Goal: Task Accomplishment & Management: Use online tool/utility

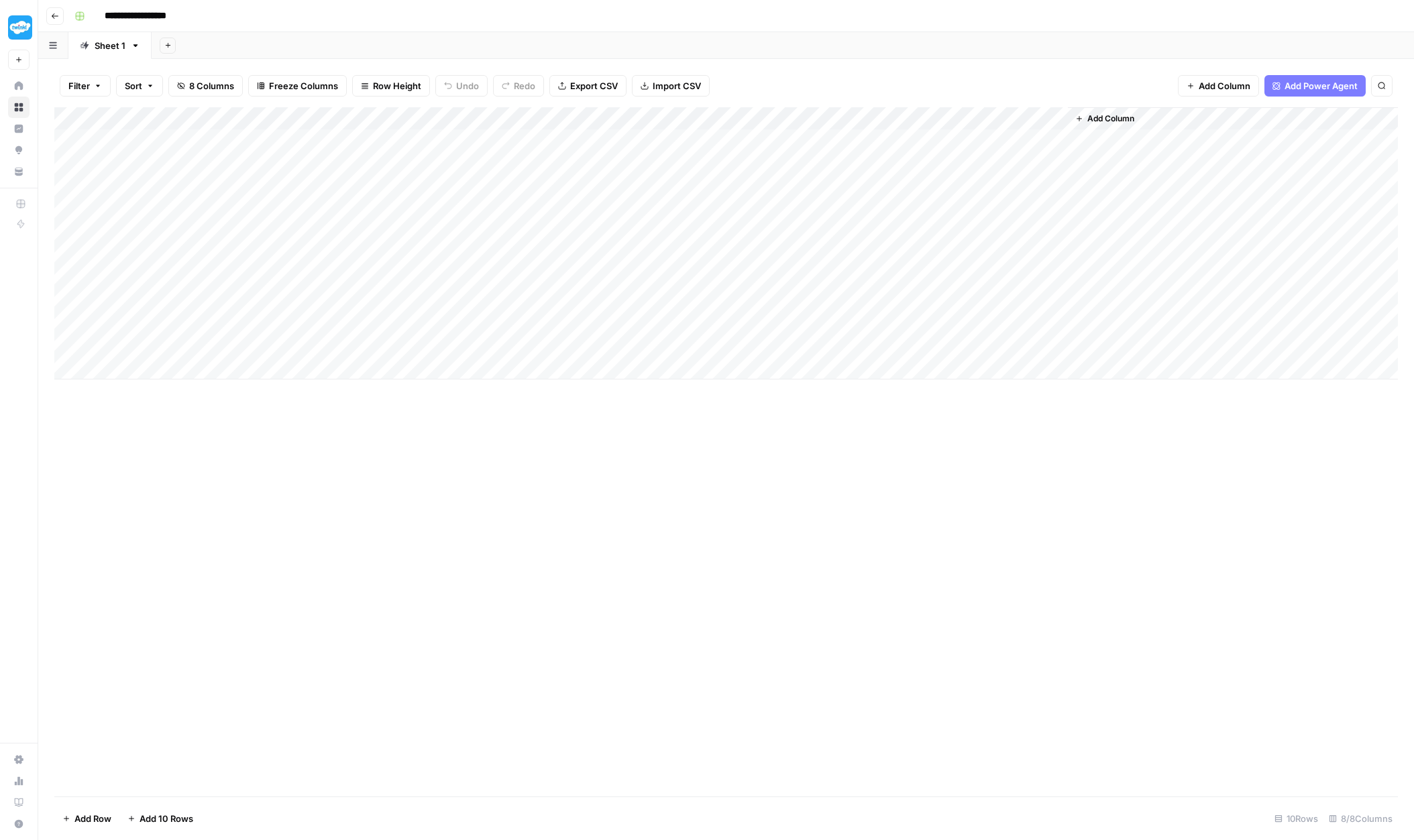
click at [18, 83] on icon at bounding box center [18, 85] width 9 height 9
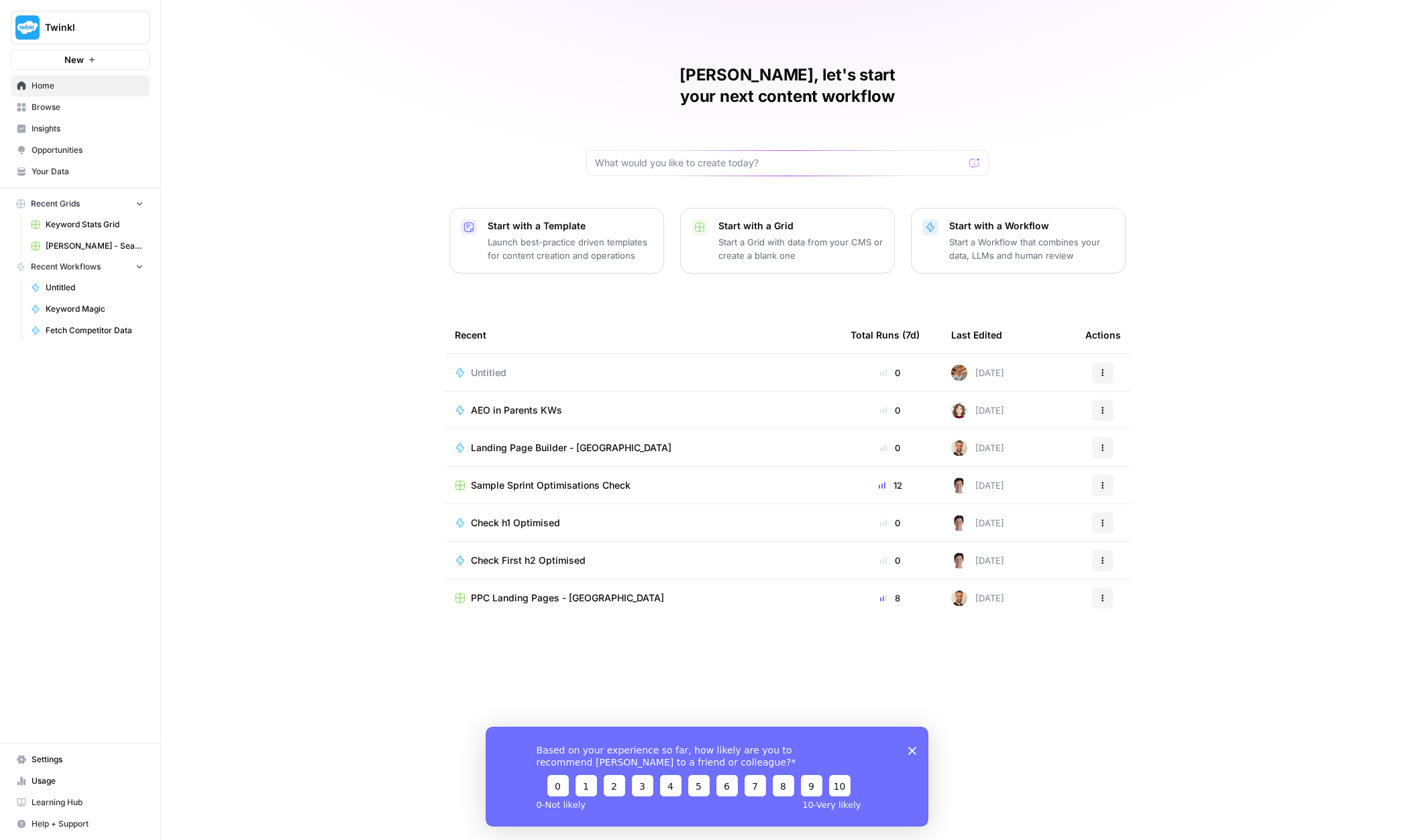
click at [50, 759] on span "Settings" at bounding box center [87, 759] width 112 height 12
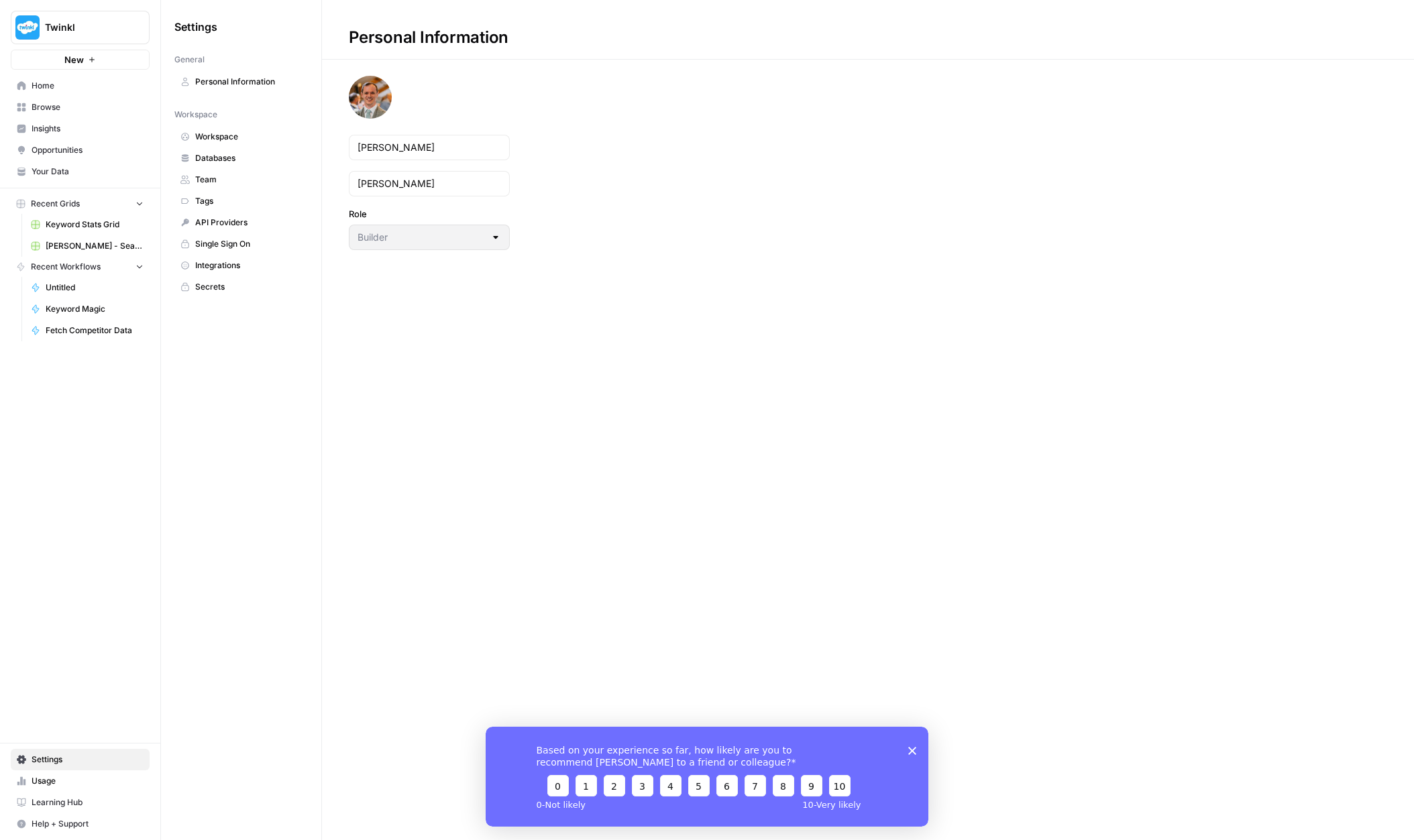
click at [217, 180] on span "Team" at bounding box center [248, 179] width 107 height 12
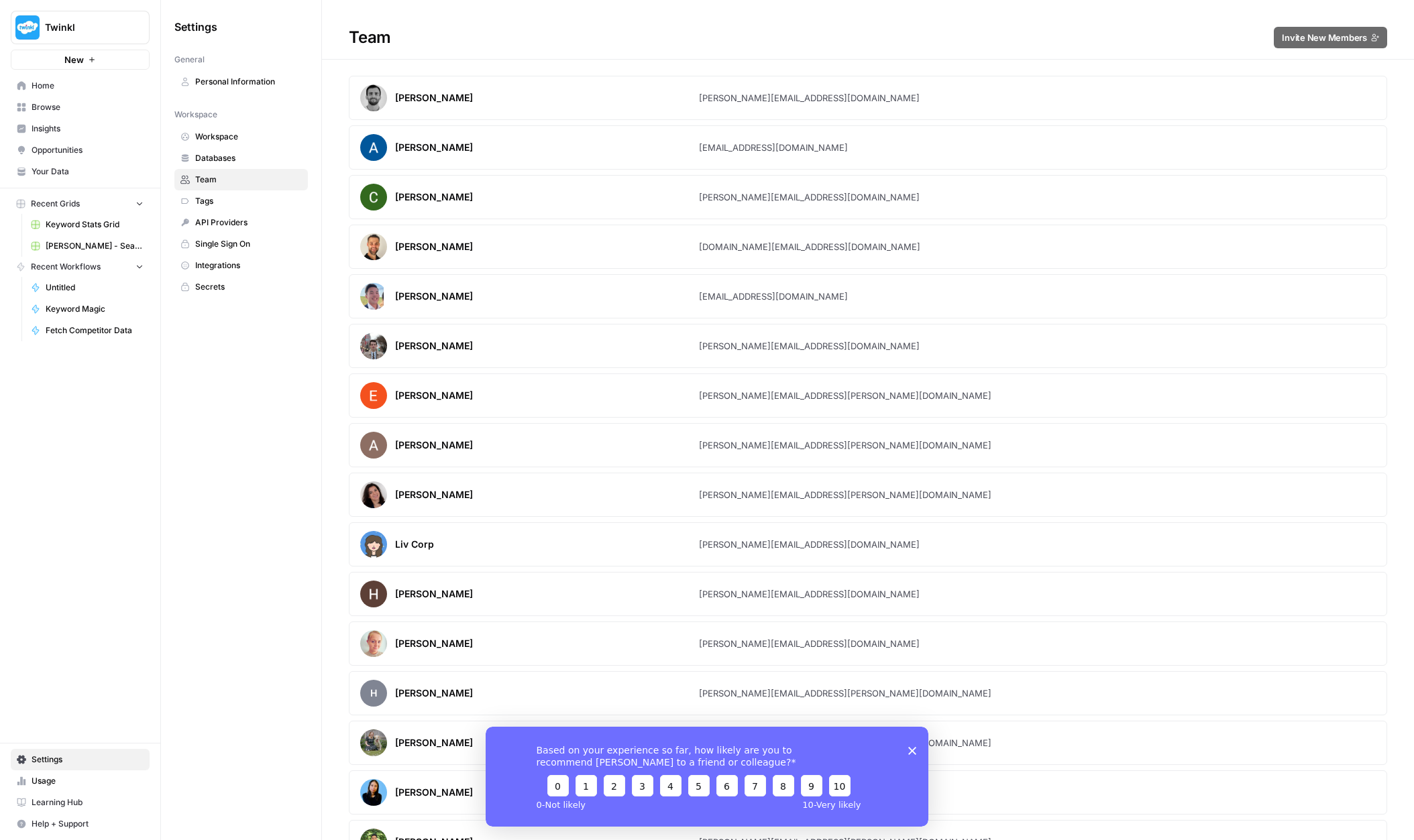
click at [914, 749] on polygon "Close survey" at bounding box center [912, 750] width 8 height 8
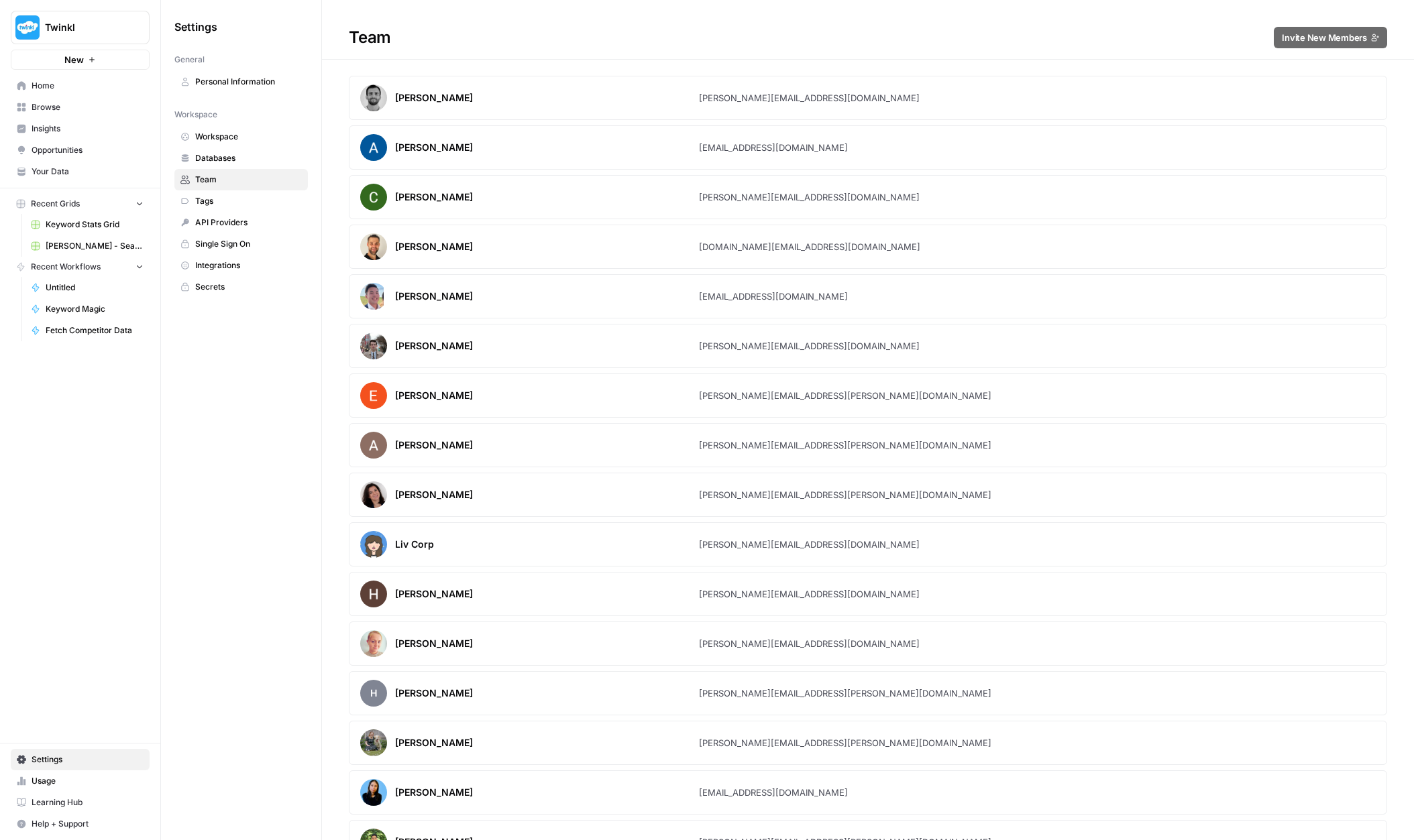
click at [82, 782] on span "Usage" at bounding box center [87, 781] width 112 height 12
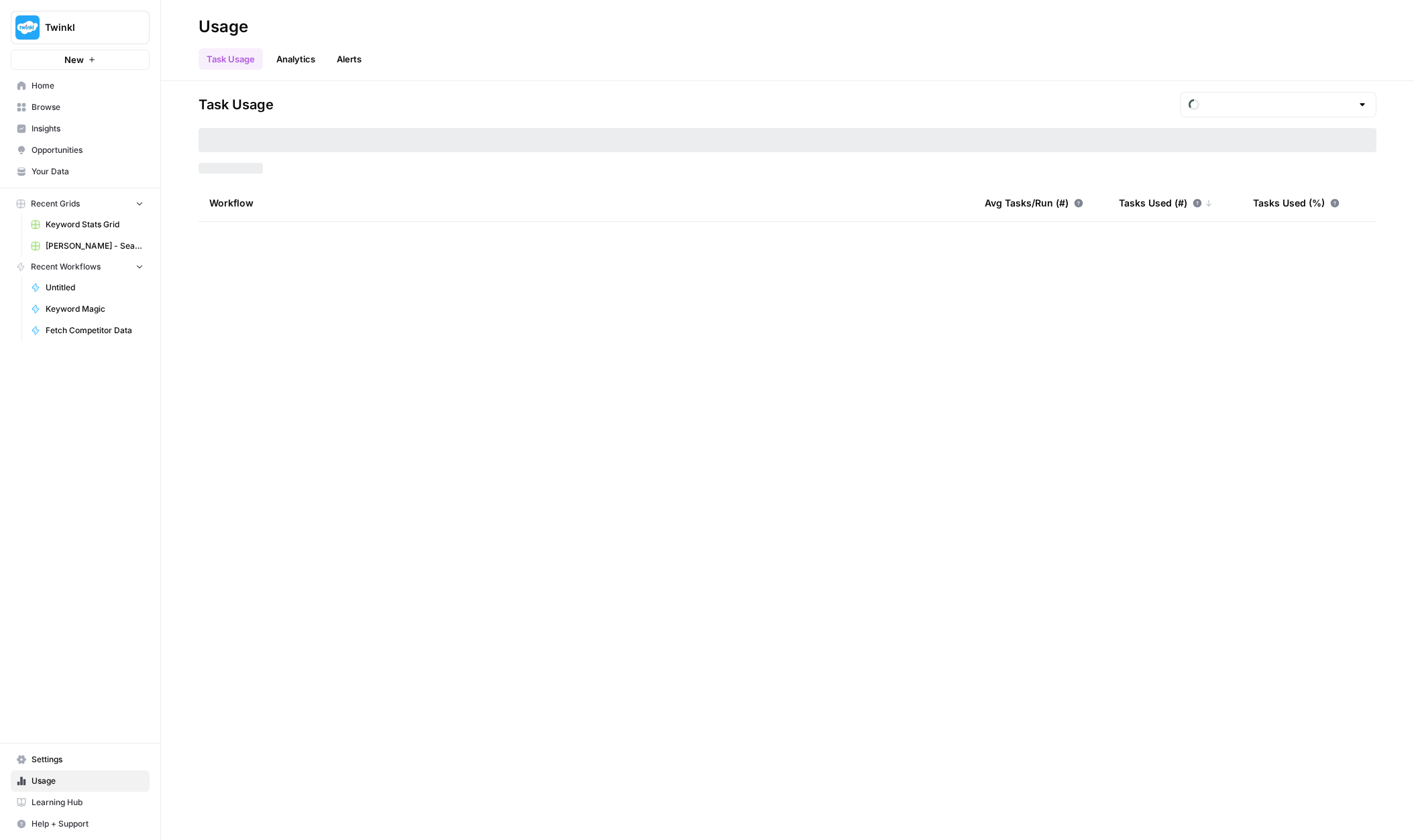
type input "September Tasks"
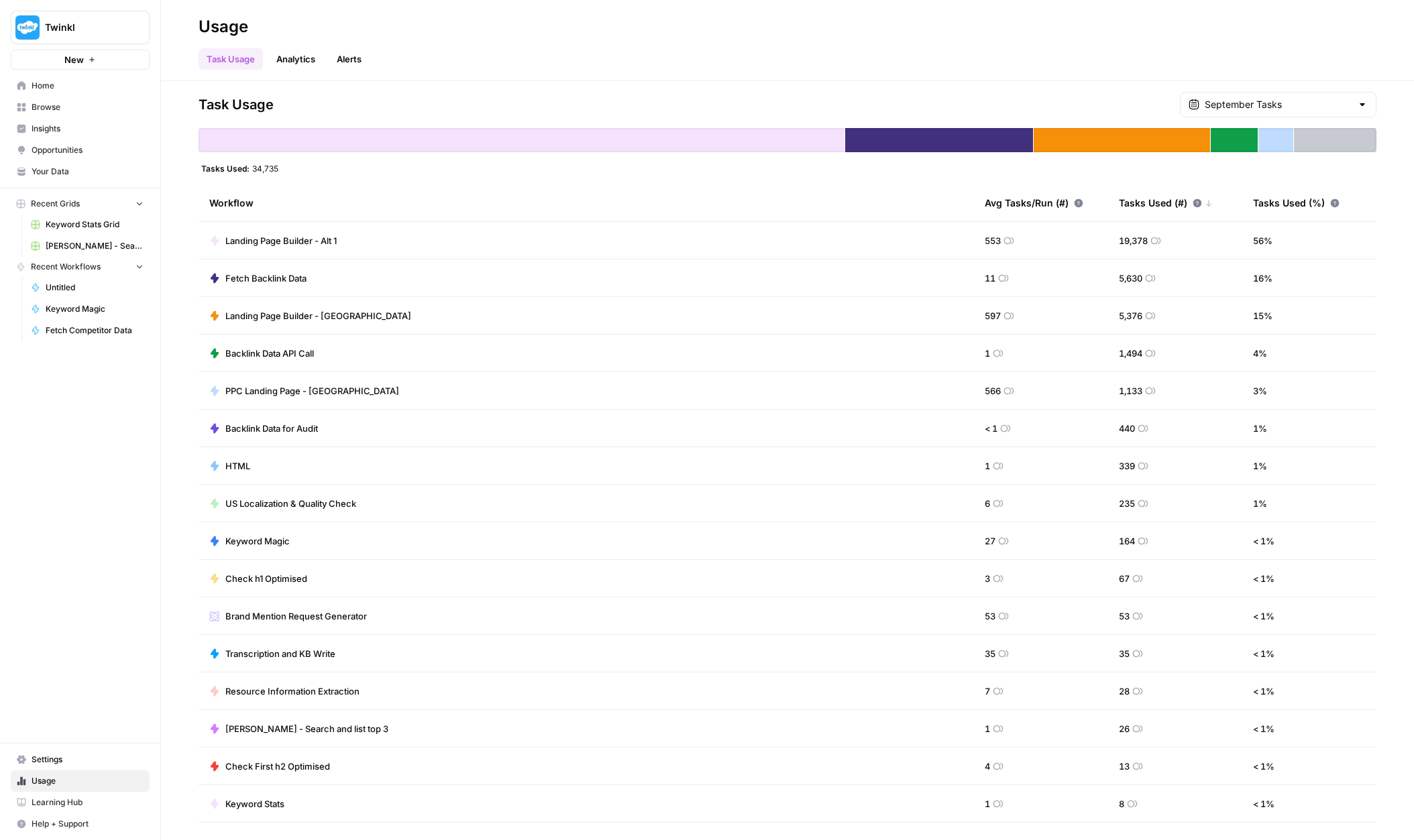
click at [345, 60] on link "Alerts" at bounding box center [348, 58] width 41 height 22
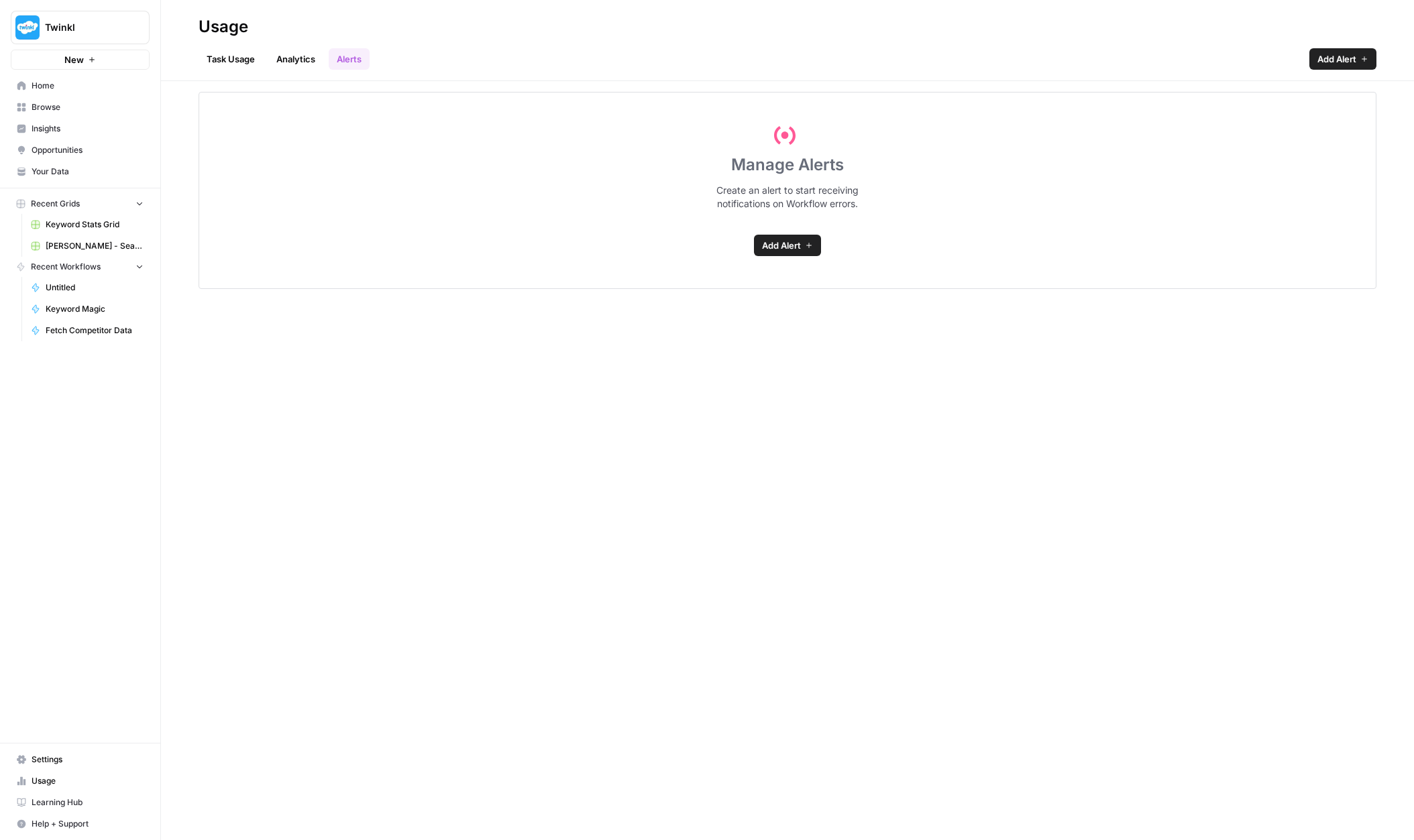
click at [283, 60] on link "Analytics" at bounding box center [296, 58] width 55 height 22
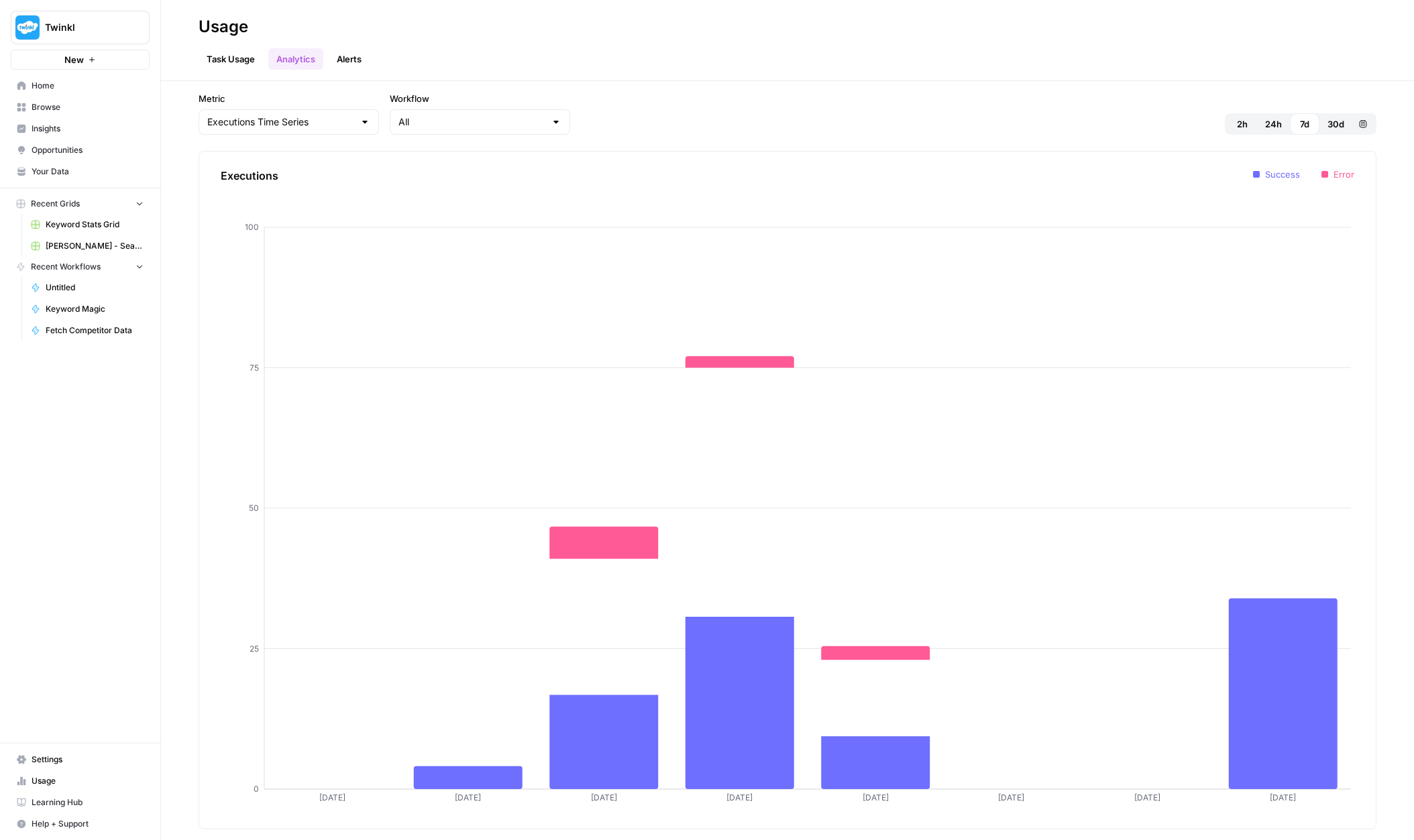
click at [51, 762] on span "Settings" at bounding box center [87, 759] width 112 height 12
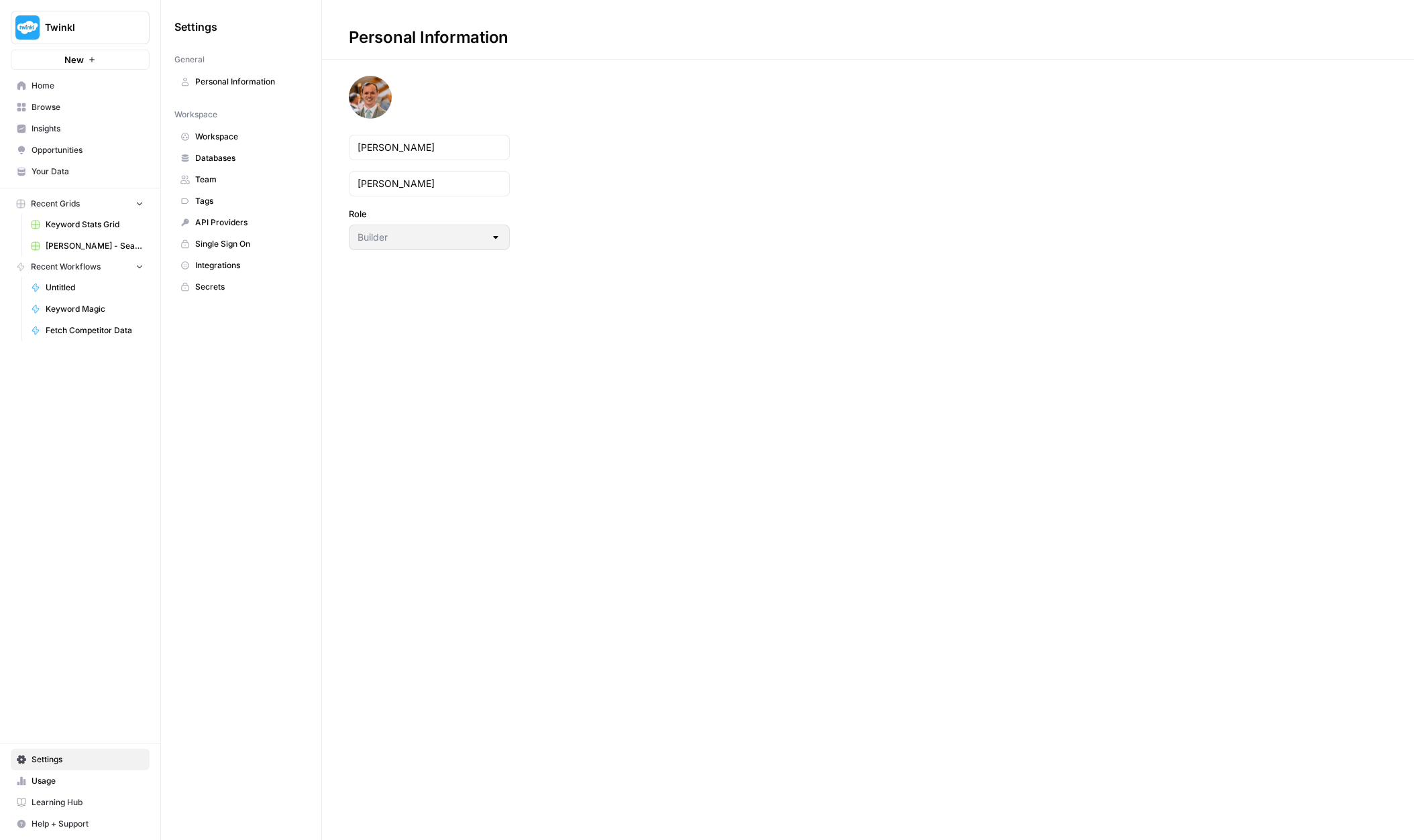
click at [214, 135] on span "Workspace" at bounding box center [248, 136] width 107 height 12
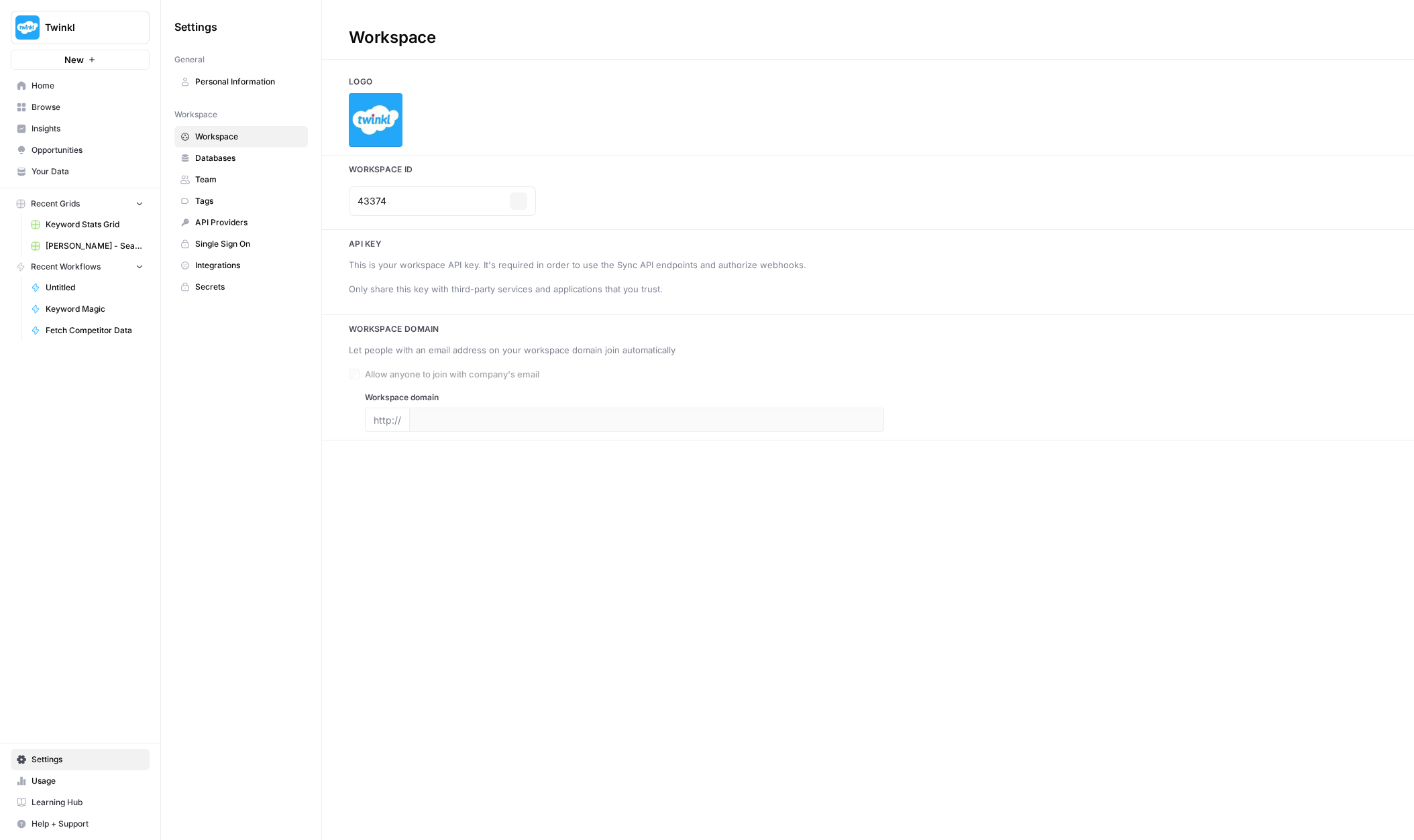
type input "[DOMAIN_NAME]"
click at [225, 263] on span "Integrations" at bounding box center [248, 265] width 107 height 12
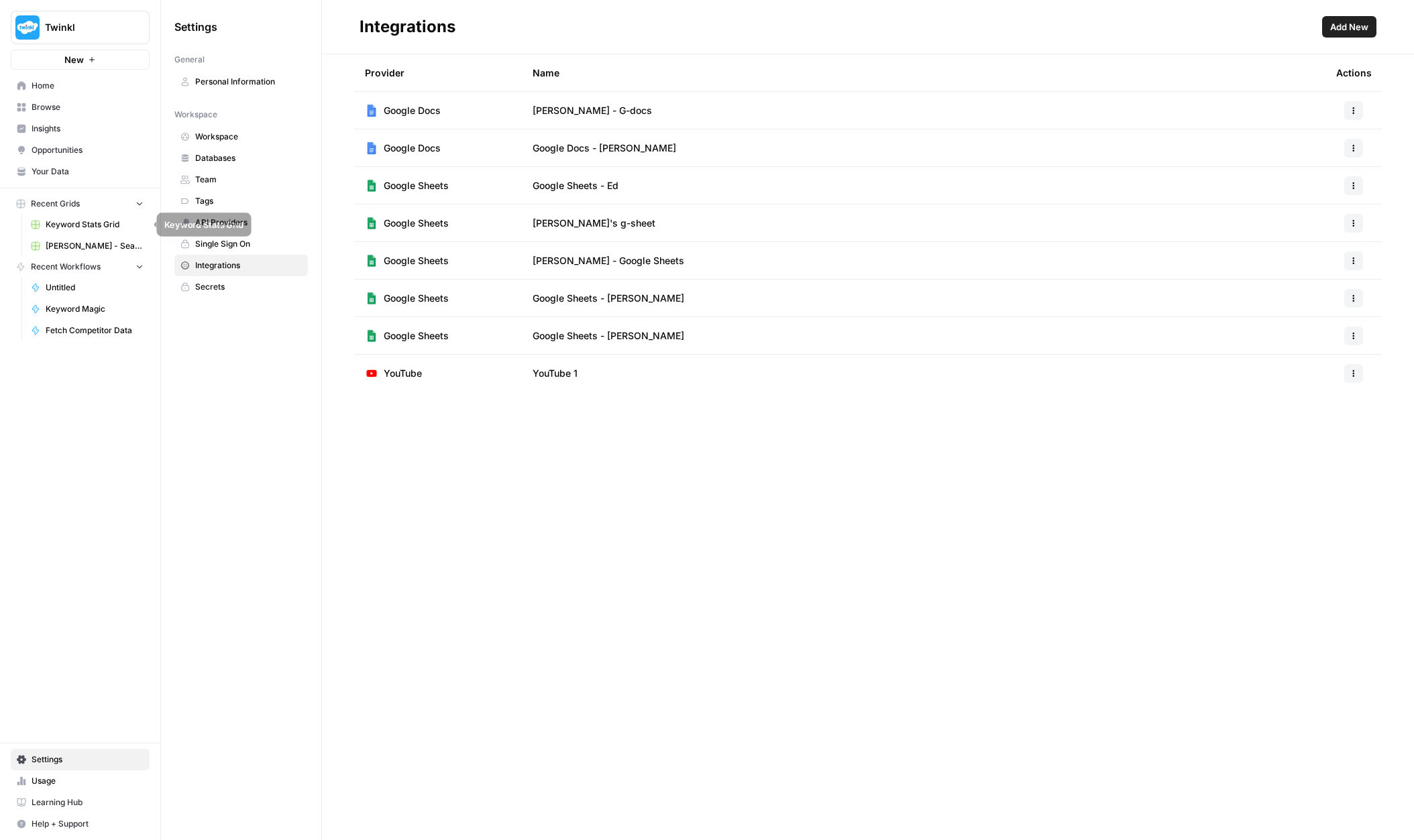
click at [86, 226] on span "Keyword Stats Grid" at bounding box center [95, 224] width 98 height 12
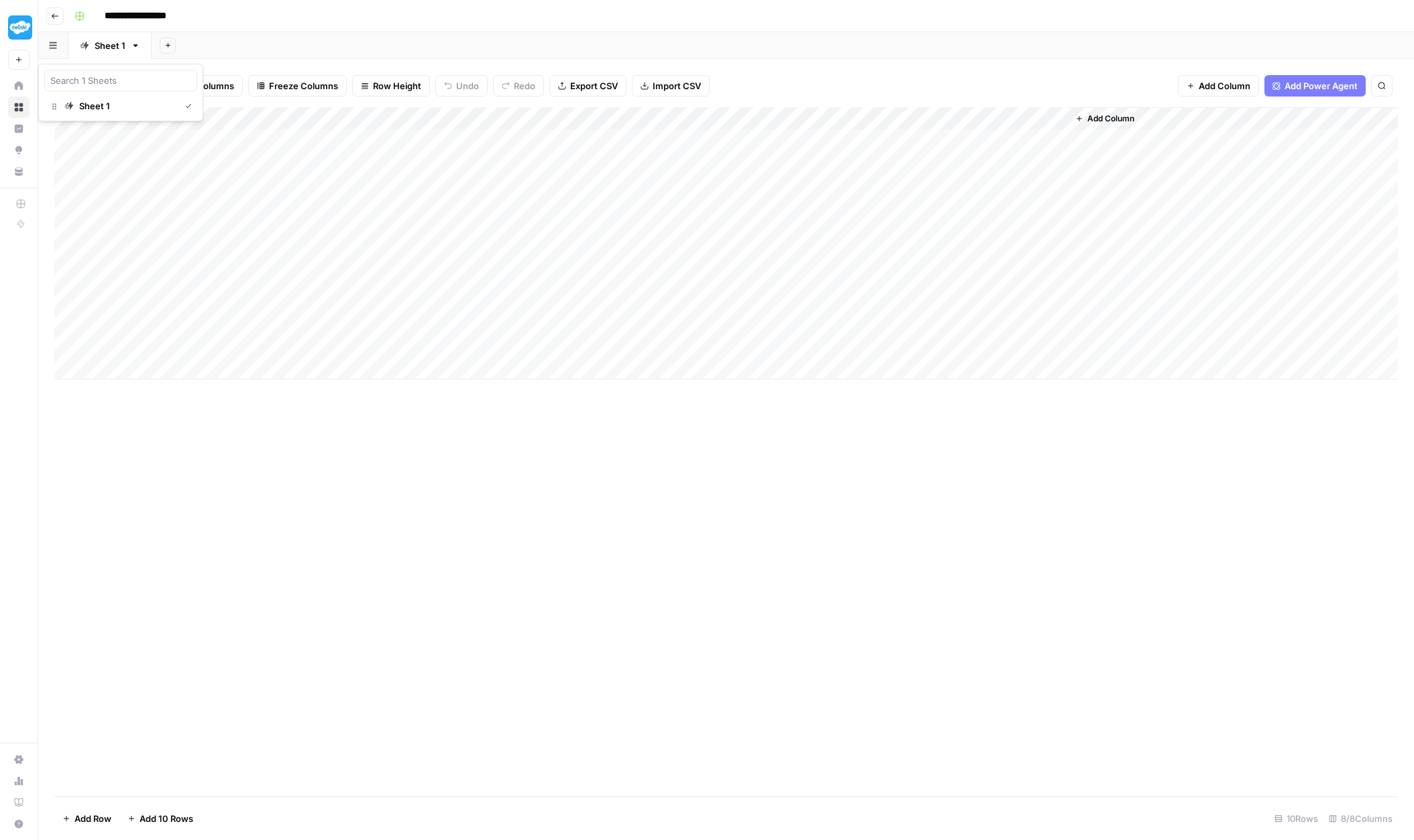
click at [51, 53] on button "button" at bounding box center [54, 45] width 30 height 26
click at [336, 589] on div "Add Column" at bounding box center [726, 452] width 1344 height 689
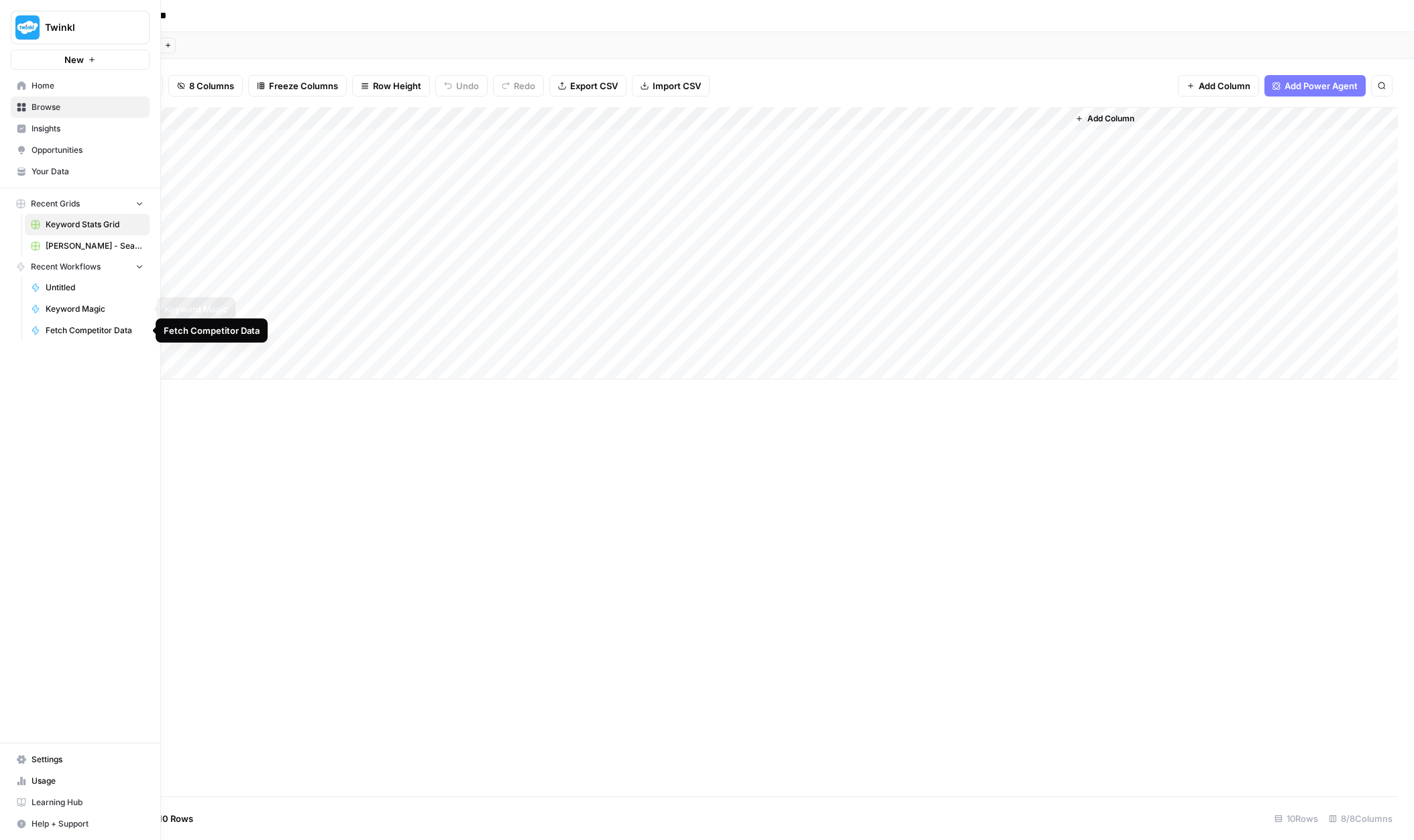
click at [83, 306] on span "Keyword Magic" at bounding box center [95, 309] width 98 height 12
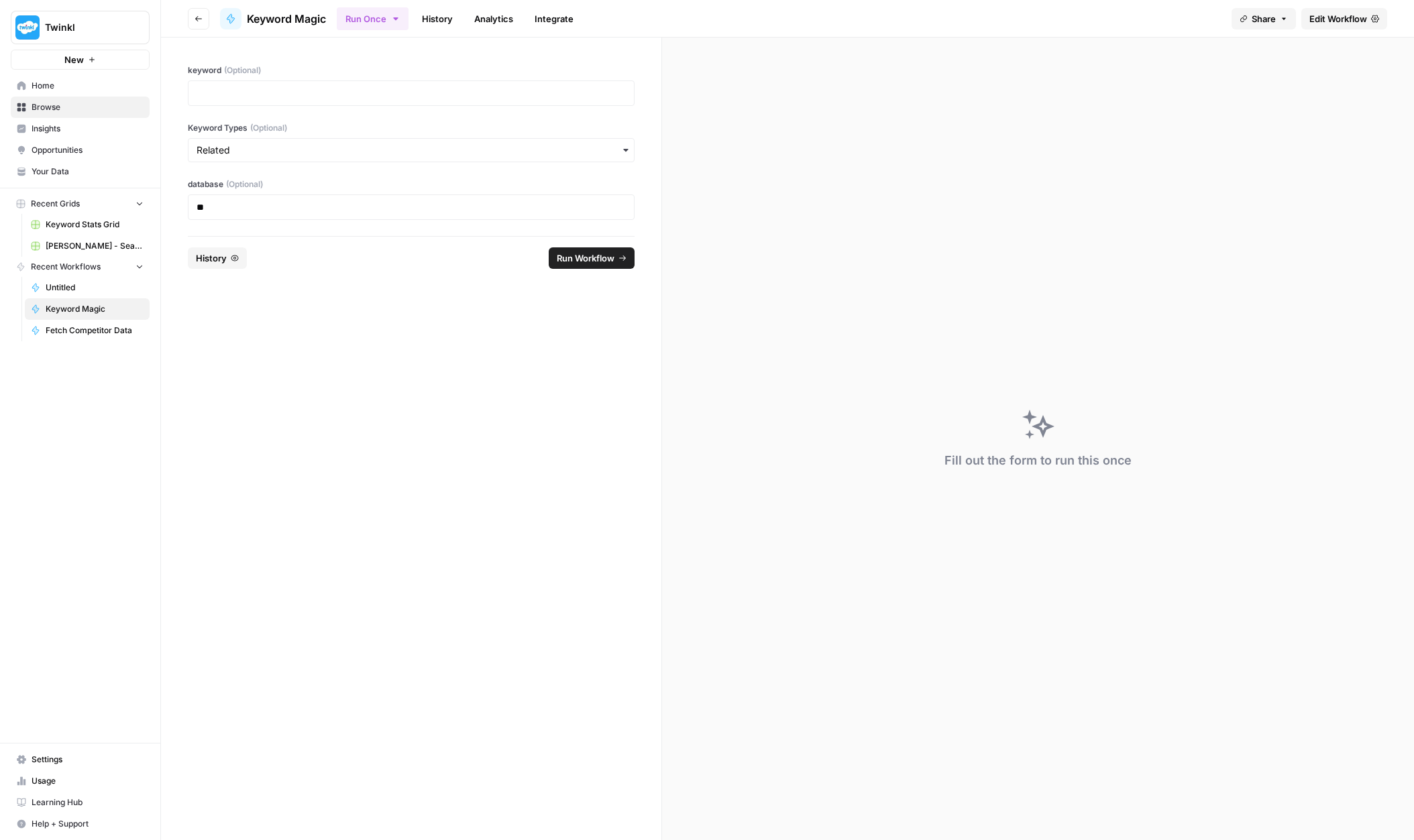
click at [1376, 21] on icon at bounding box center [1376, 18] width 8 height 8
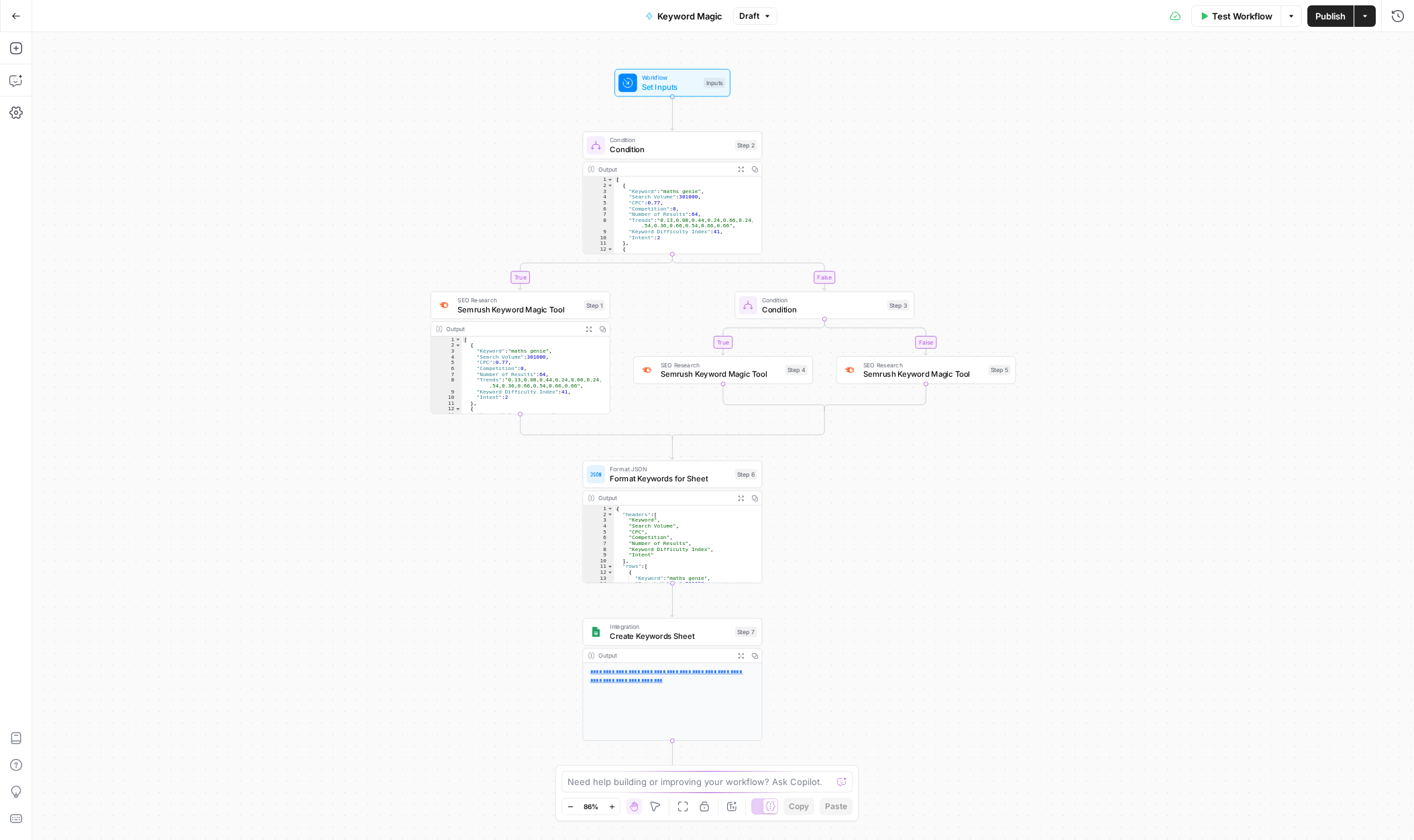
click at [1372, 21] on button "Actions" at bounding box center [1365, 16] width 22 height 22
click at [1277, 332] on div "true false true false Workflow Set Inputs Inputs Condition Condition Step 2 Out…" at bounding box center [723, 436] width 1382 height 808
click at [14, 14] on icon "button" at bounding box center [16, 16] width 10 height 10
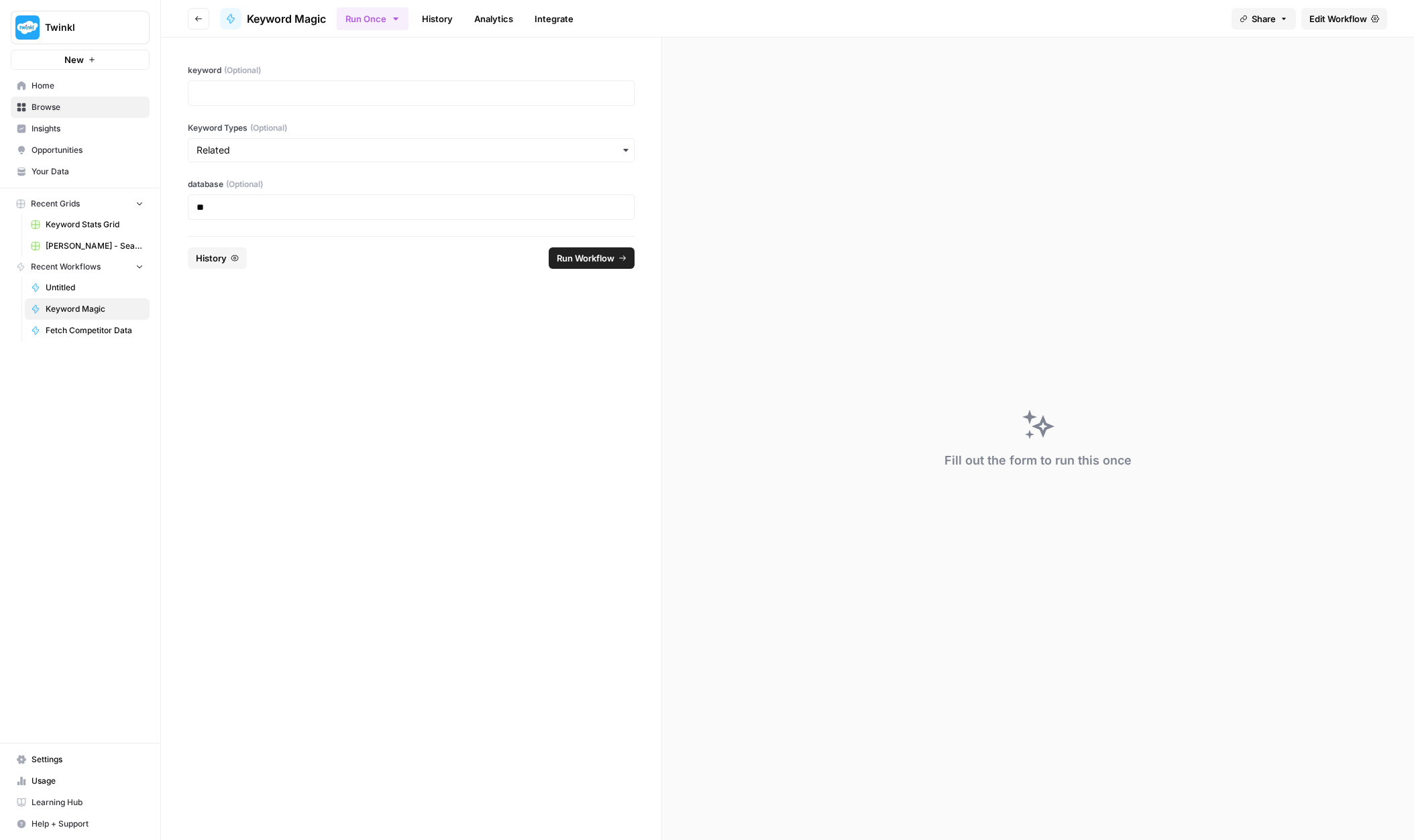
click at [1364, 21] on span "Edit Workflow" at bounding box center [1339, 18] width 58 height 14
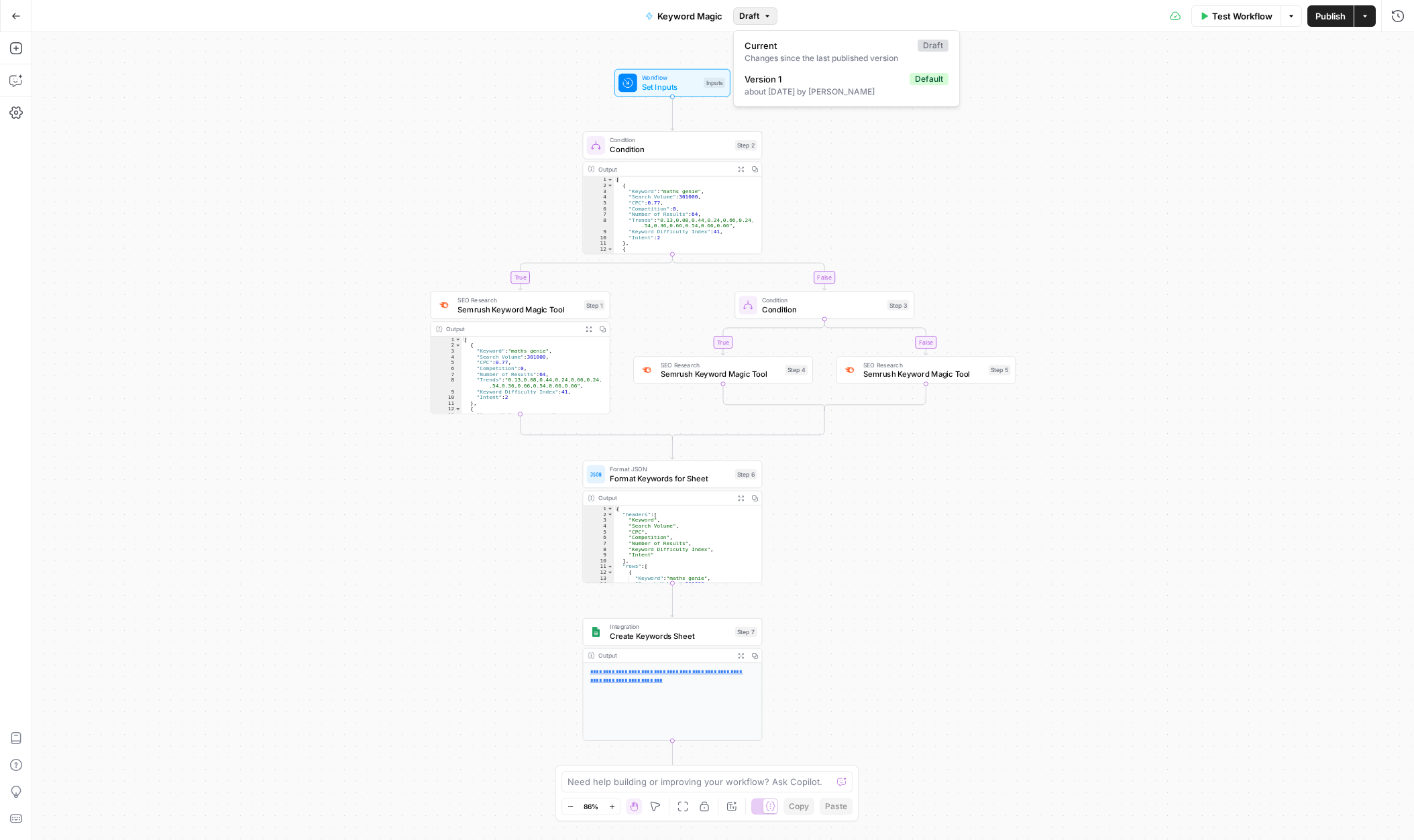
click at [774, 18] on button "Draft" at bounding box center [755, 16] width 44 height 18
click at [306, 158] on div "true false true false Workflow Set Inputs Inputs Condition Condition Step 2 Out…" at bounding box center [723, 436] width 1382 height 808
click at [11, 18] on icon "button" at bounding box center [16, 16] width 10 height 10
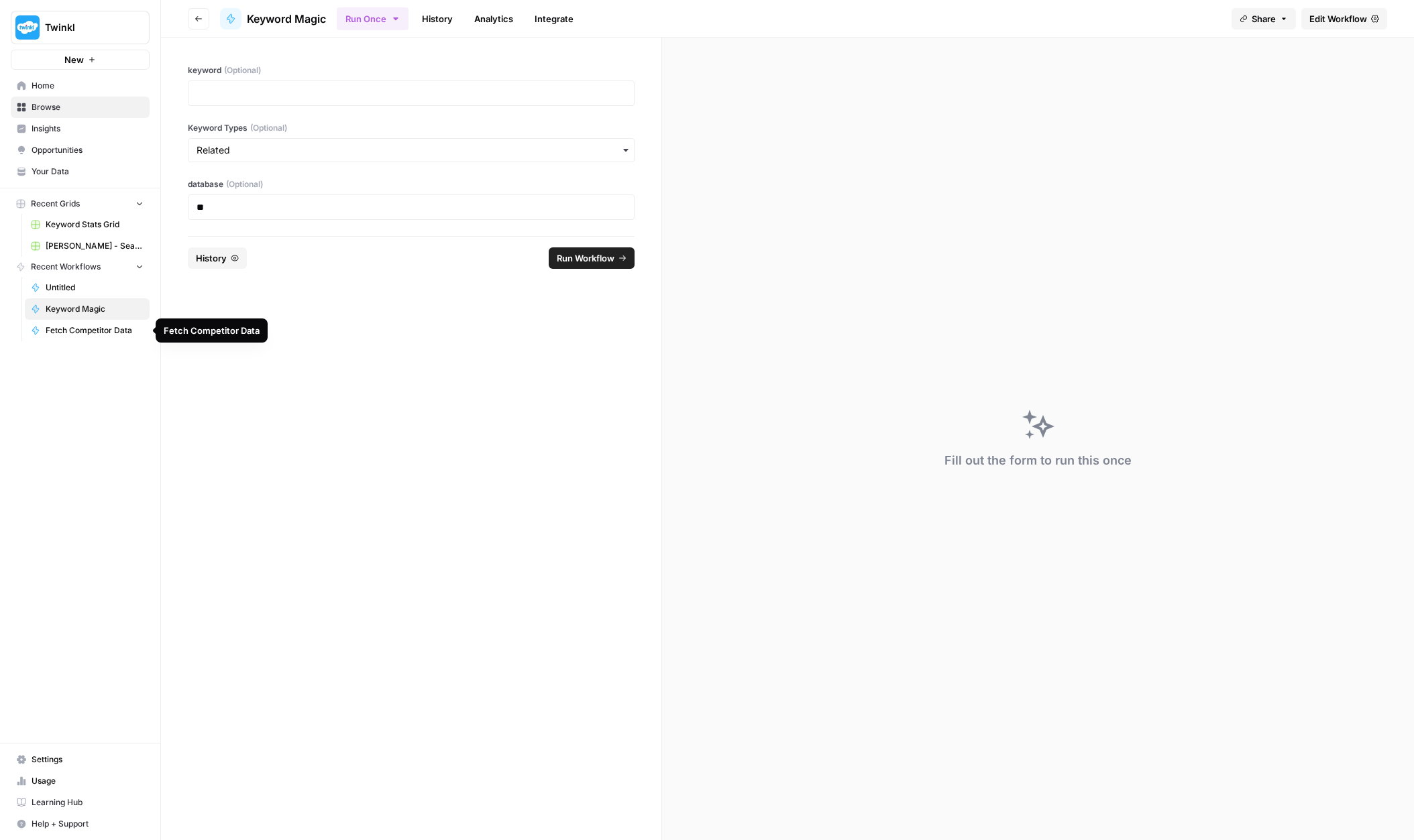
click at [54, 107] on span "Browse" at bounding box center [87, 107] width 112 height 12
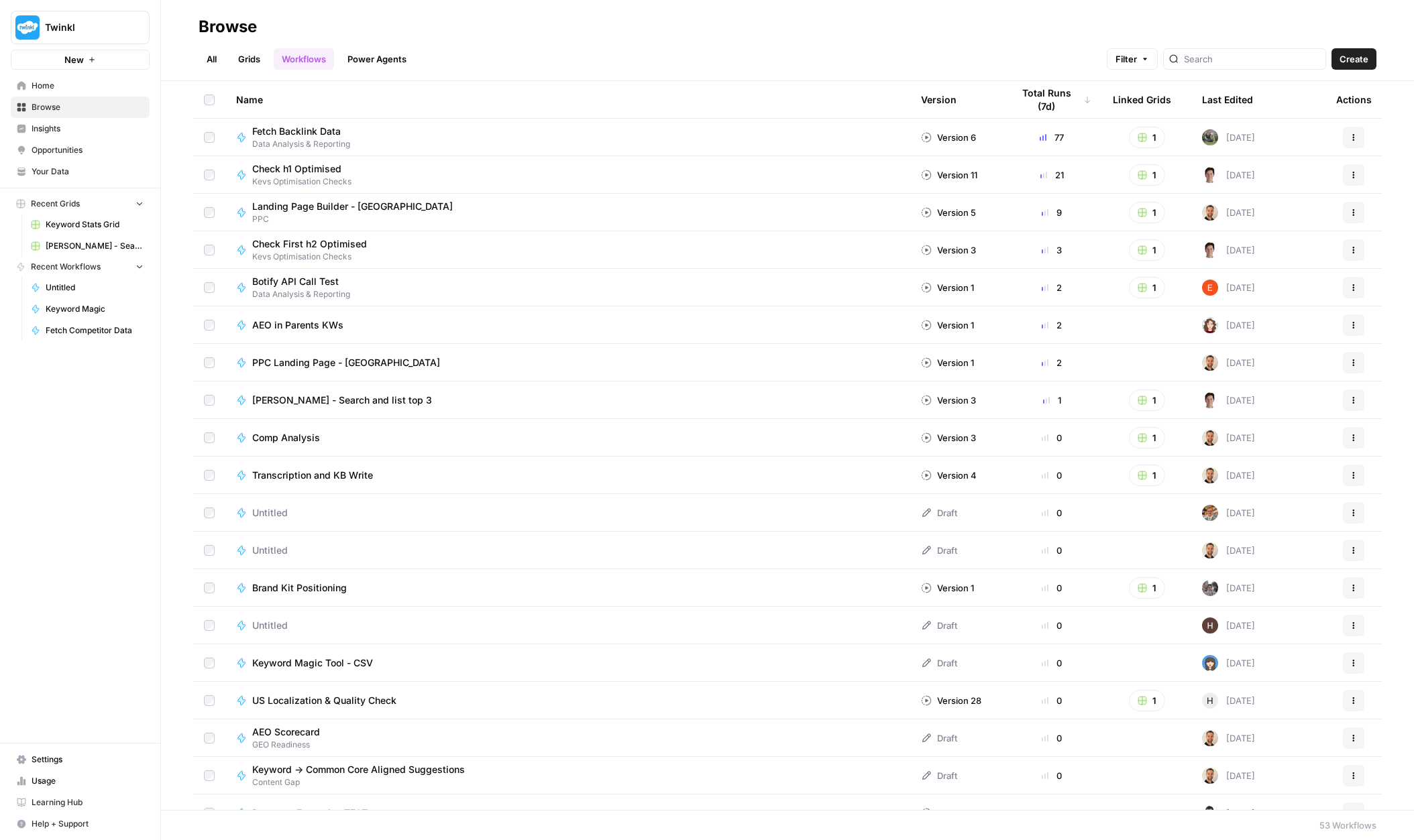
click at [1348, 139] on button "Actions" at bounding box center [1353, 137] width 22 height 22
click at [912, 23] on div "Browse" at bounding box center [788, 26] width 1178 height 22
